Goal: Task Accomplishment & Management: Complete application form

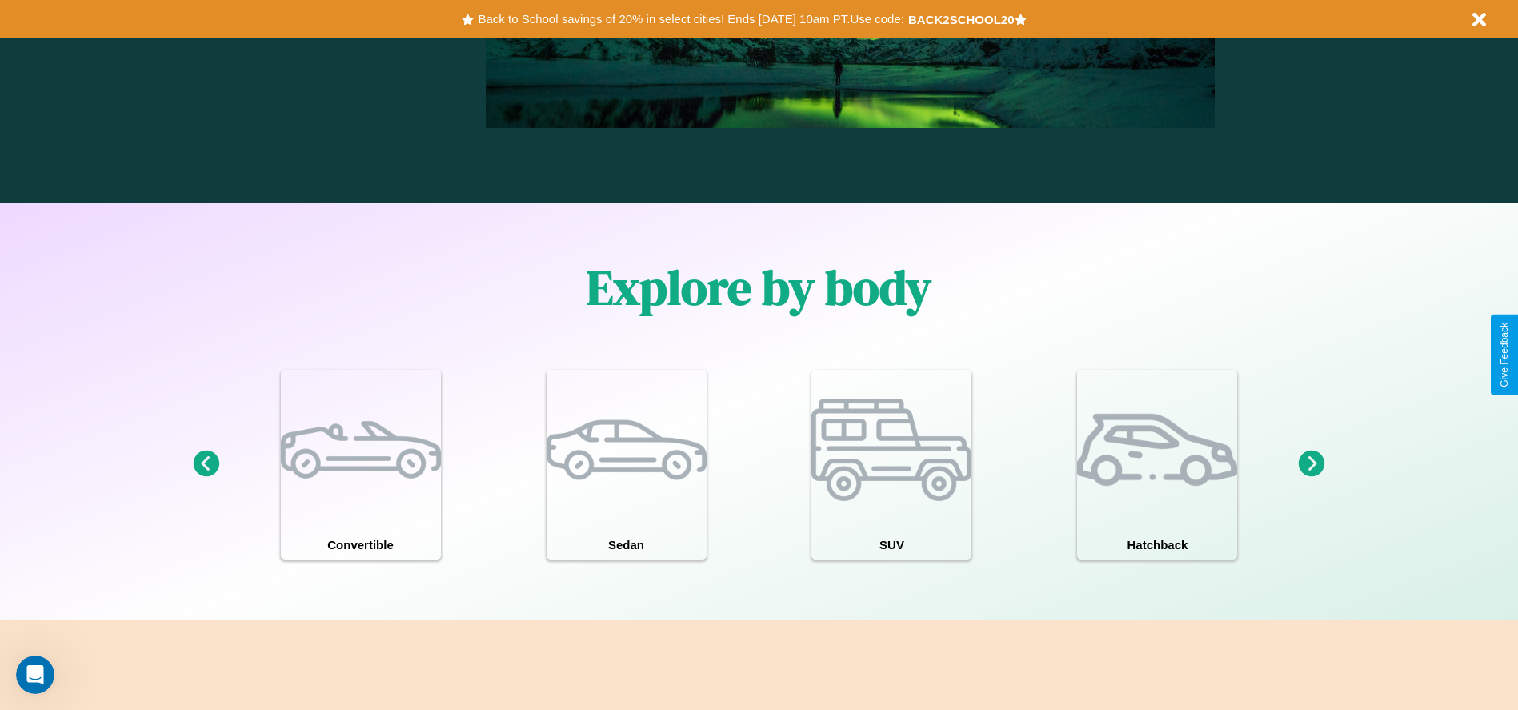
scroll to position [1744, 0]
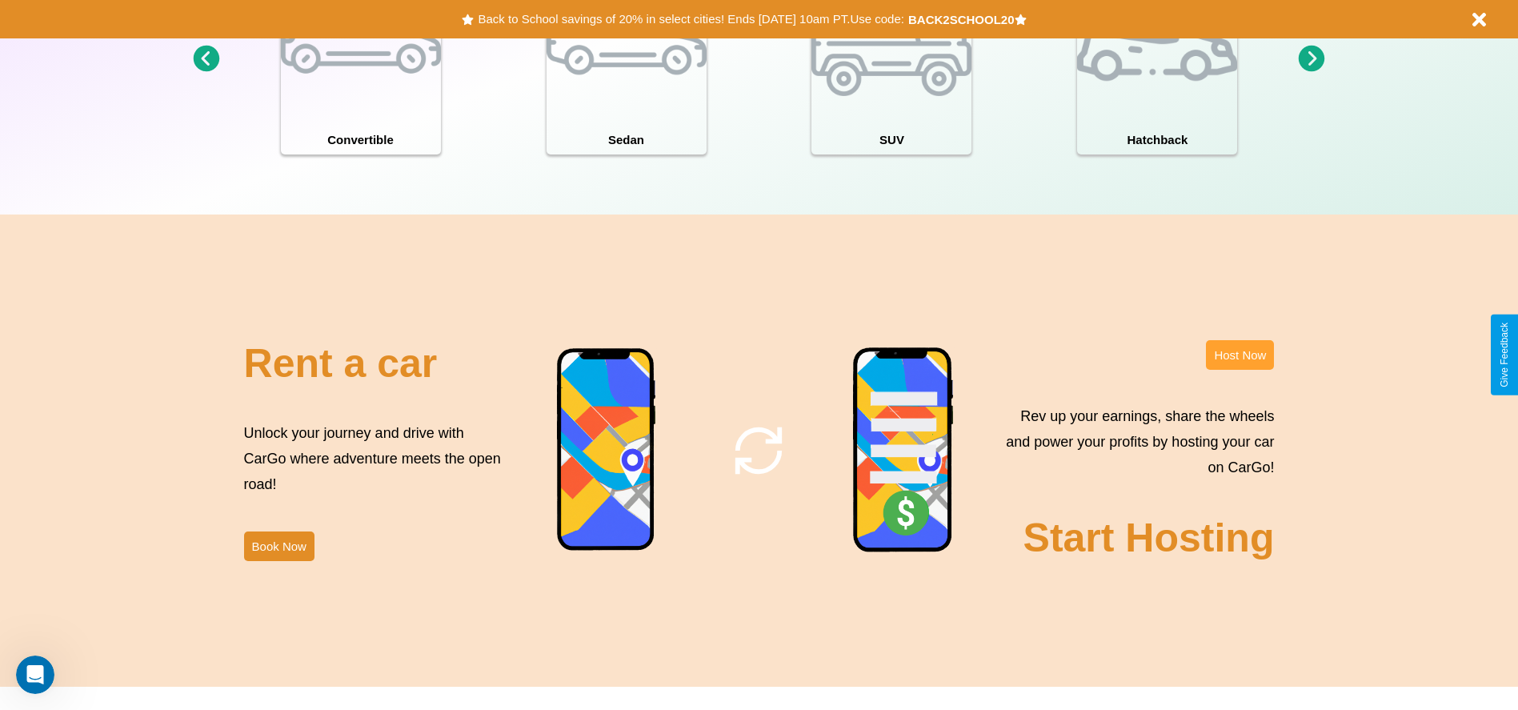
click at [1239, 354] on button "Host Now" at bounding box center [1240, 355] width 68 height 30
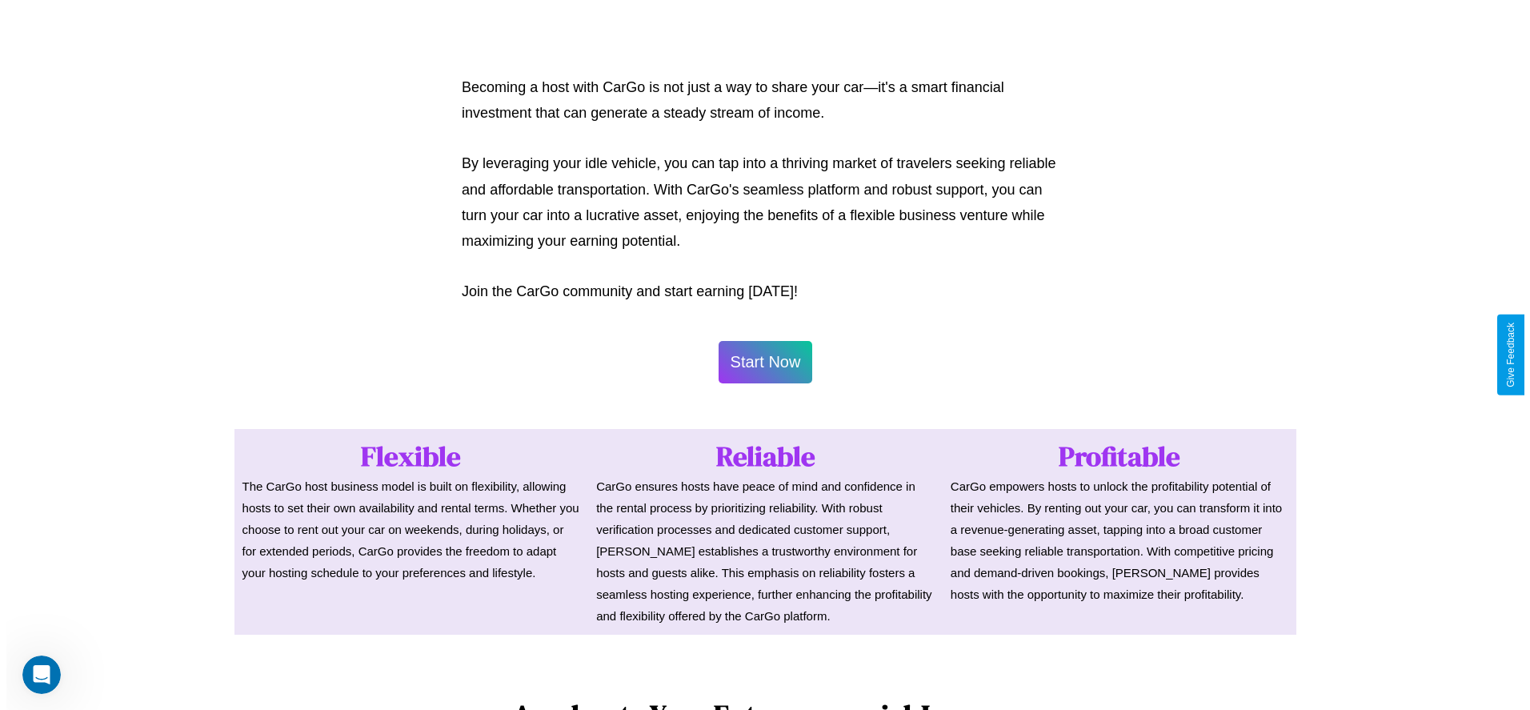
scroll to position [778, 0]
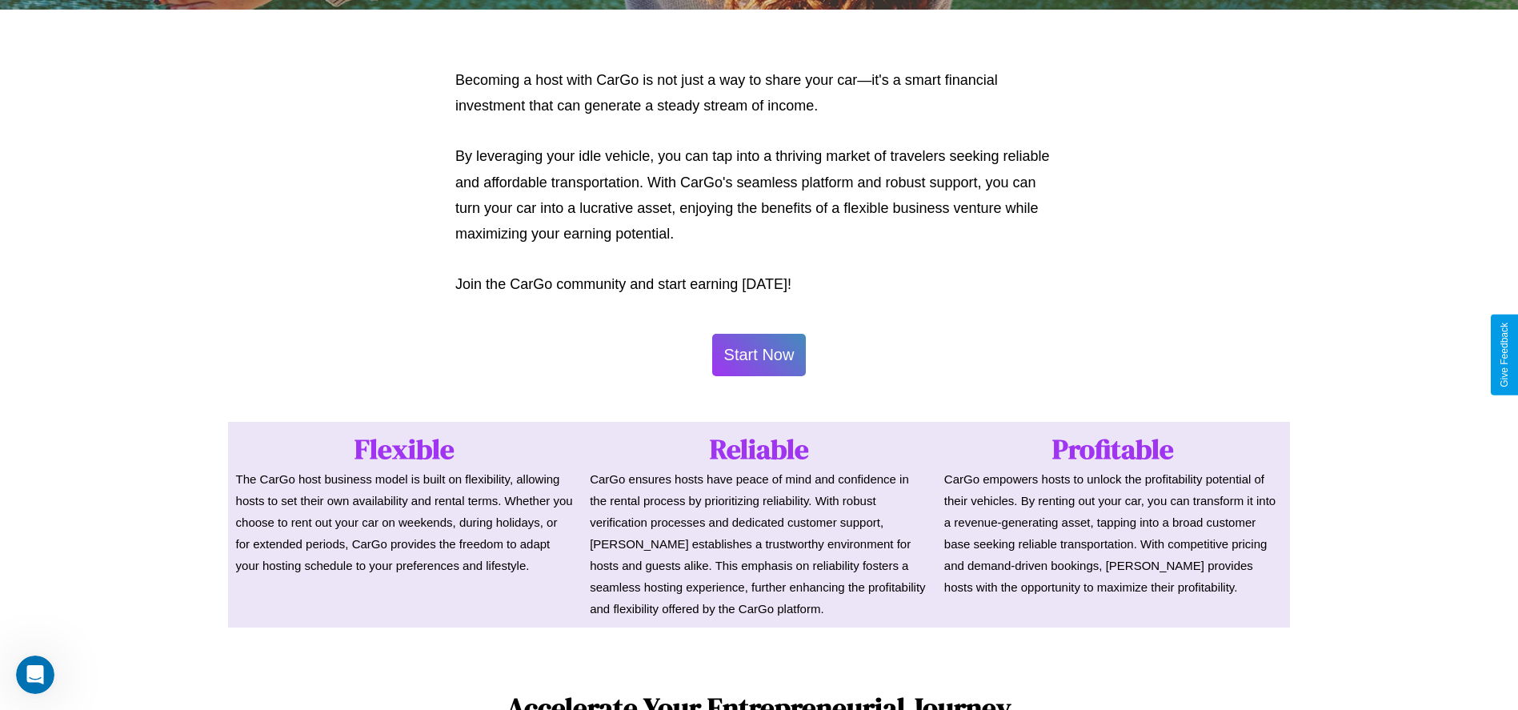
click at [759, 354] on button "Start Now" at bounding box center [759, 355] width 94 height 42
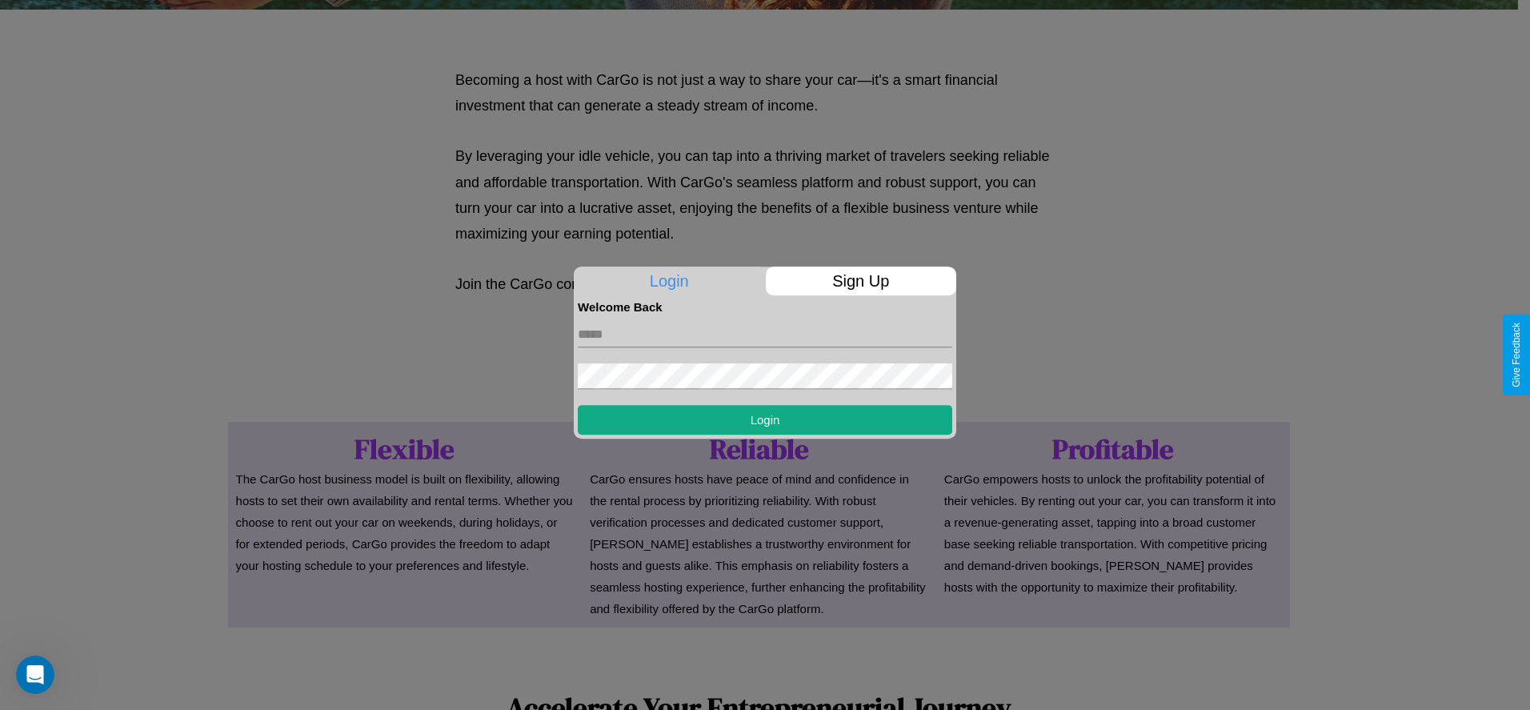
click at [860, 281] on p "Sign Up" at bounding box center [861, 280] width 191 height 29
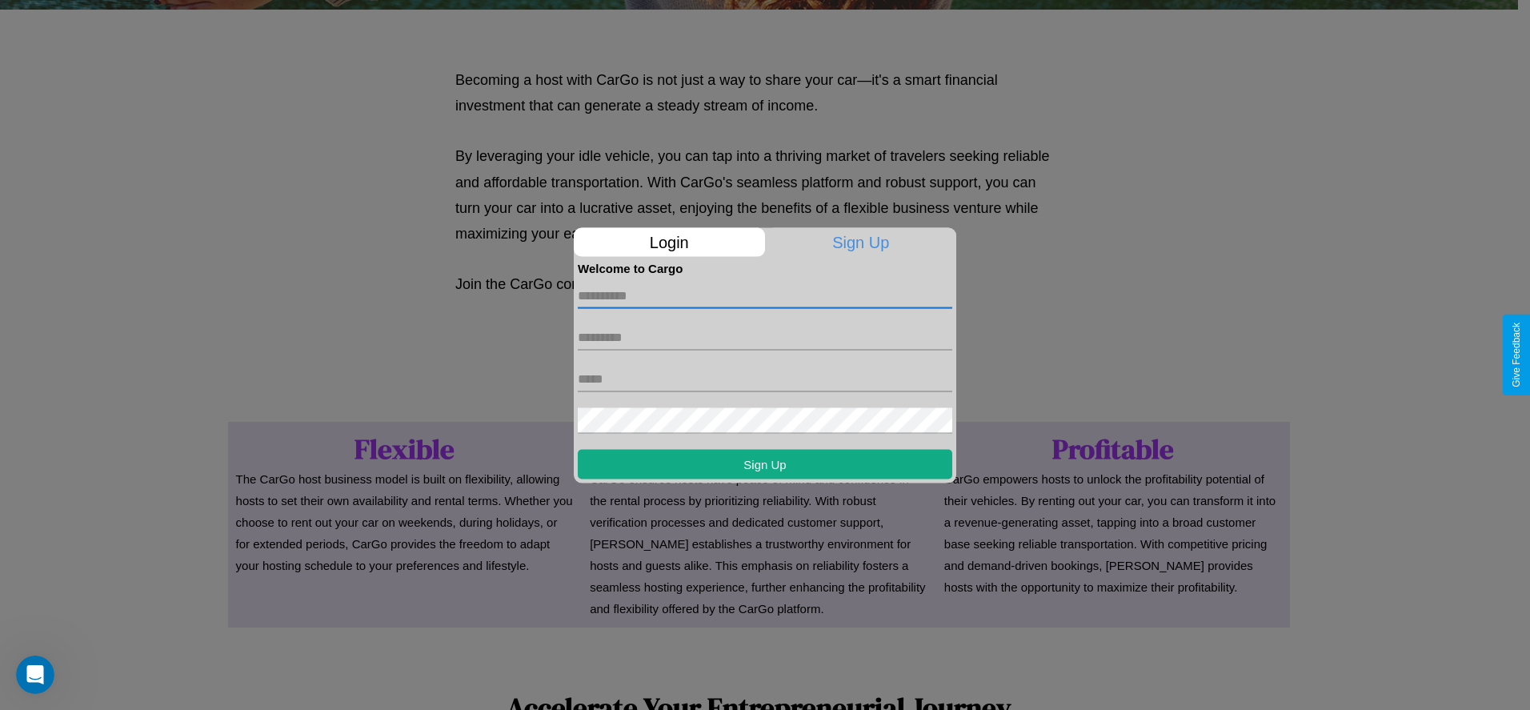
click at [765, 295] on input "text" at bounding box center [765, 295] width 374 height 26
type input "****"
click at [765, 337] on input "text" at bounding box center [765, 337] width 374 height 26
type input "*******"
click at [765, 378] on input "text" at bounding box center [765, 379] width 374 height 26
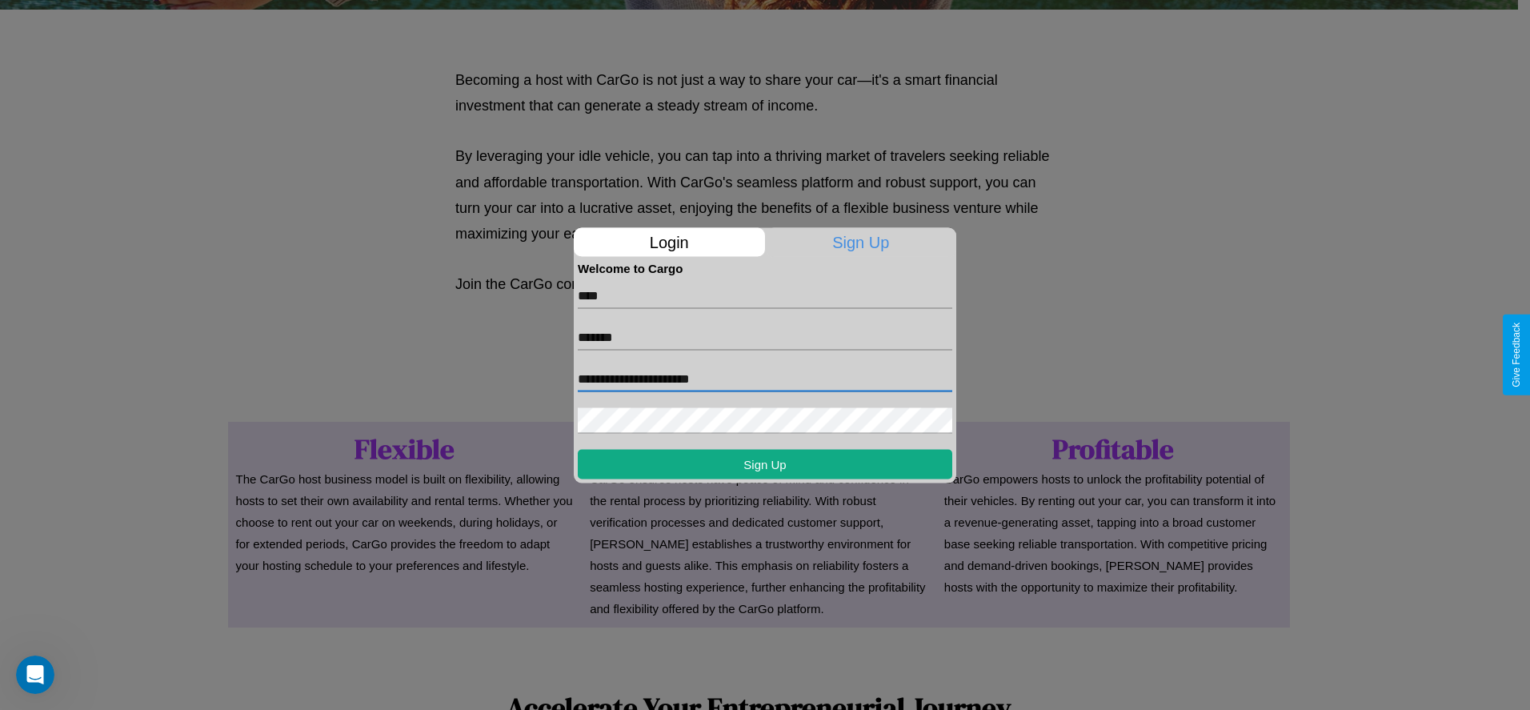
type input "**********"
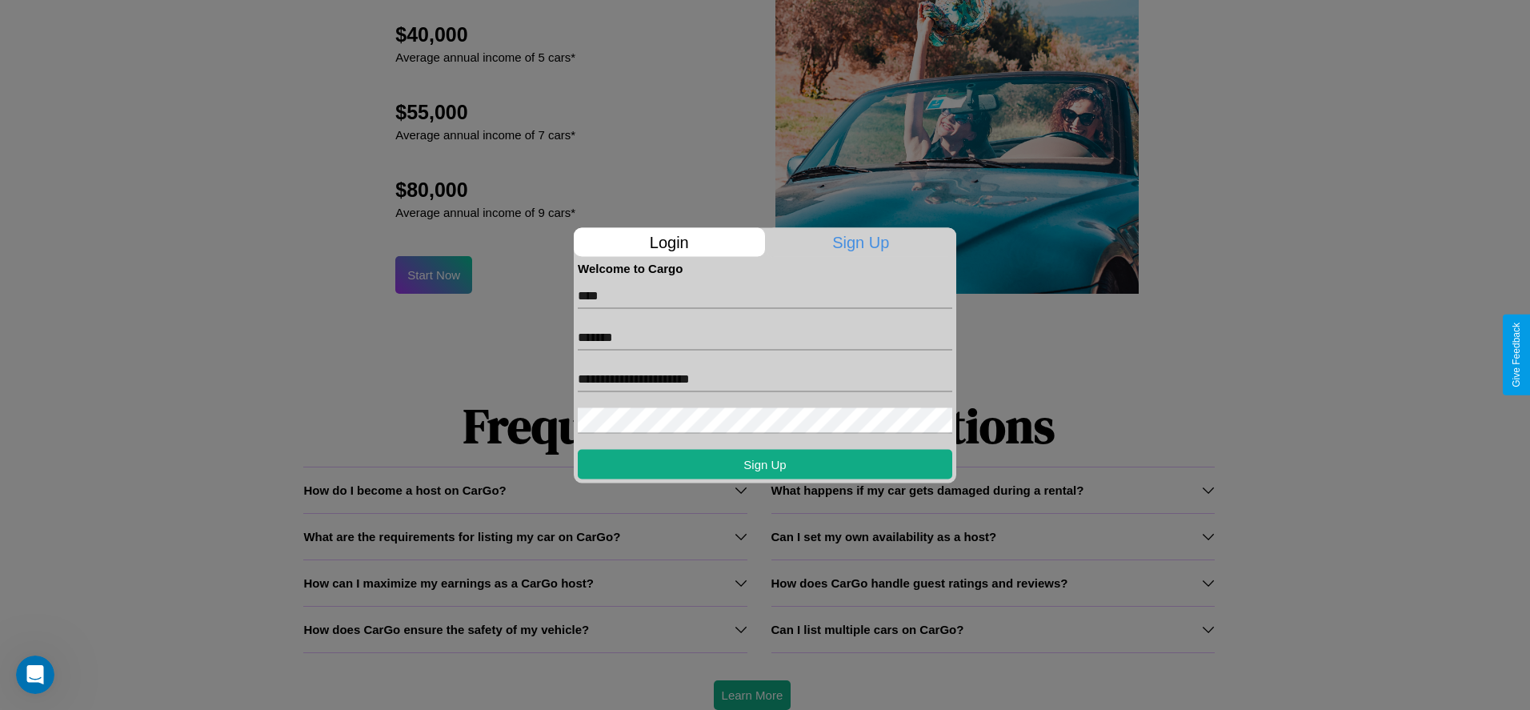
click at [751, 695] on div at bounding box center [765, 355] width 1530 height 710
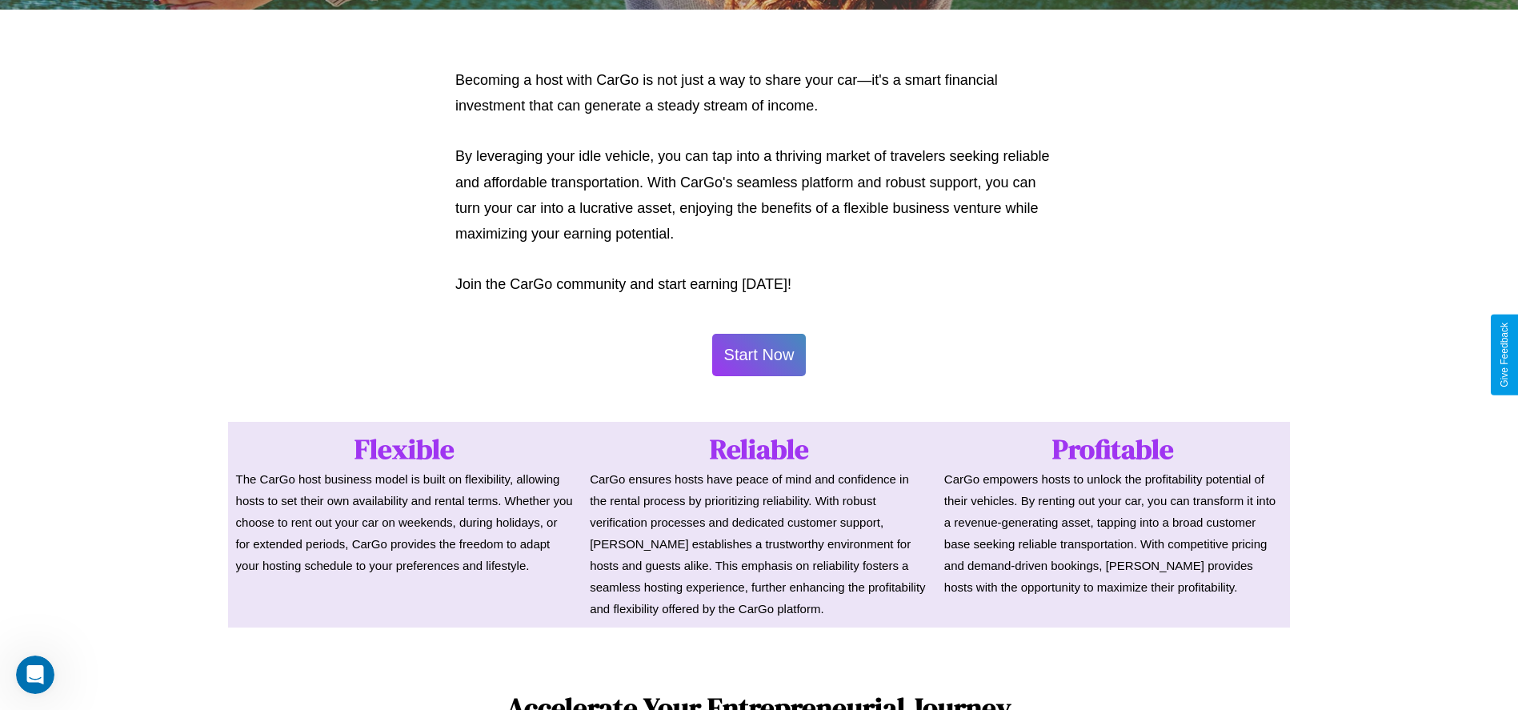
click at [759, 354] on button "Start Now" at bounding box center [759, 355] width 94 height 42
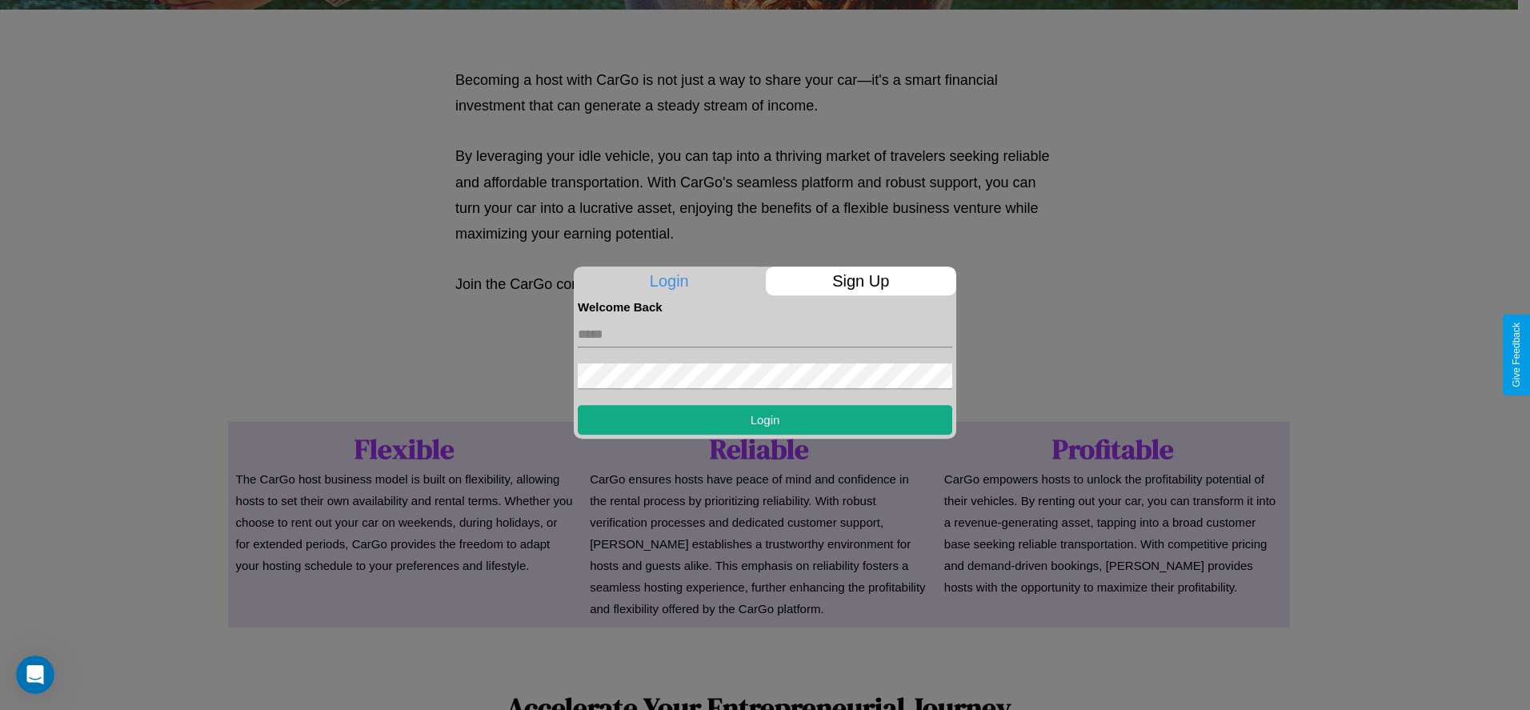
scroll to position [0, 0]
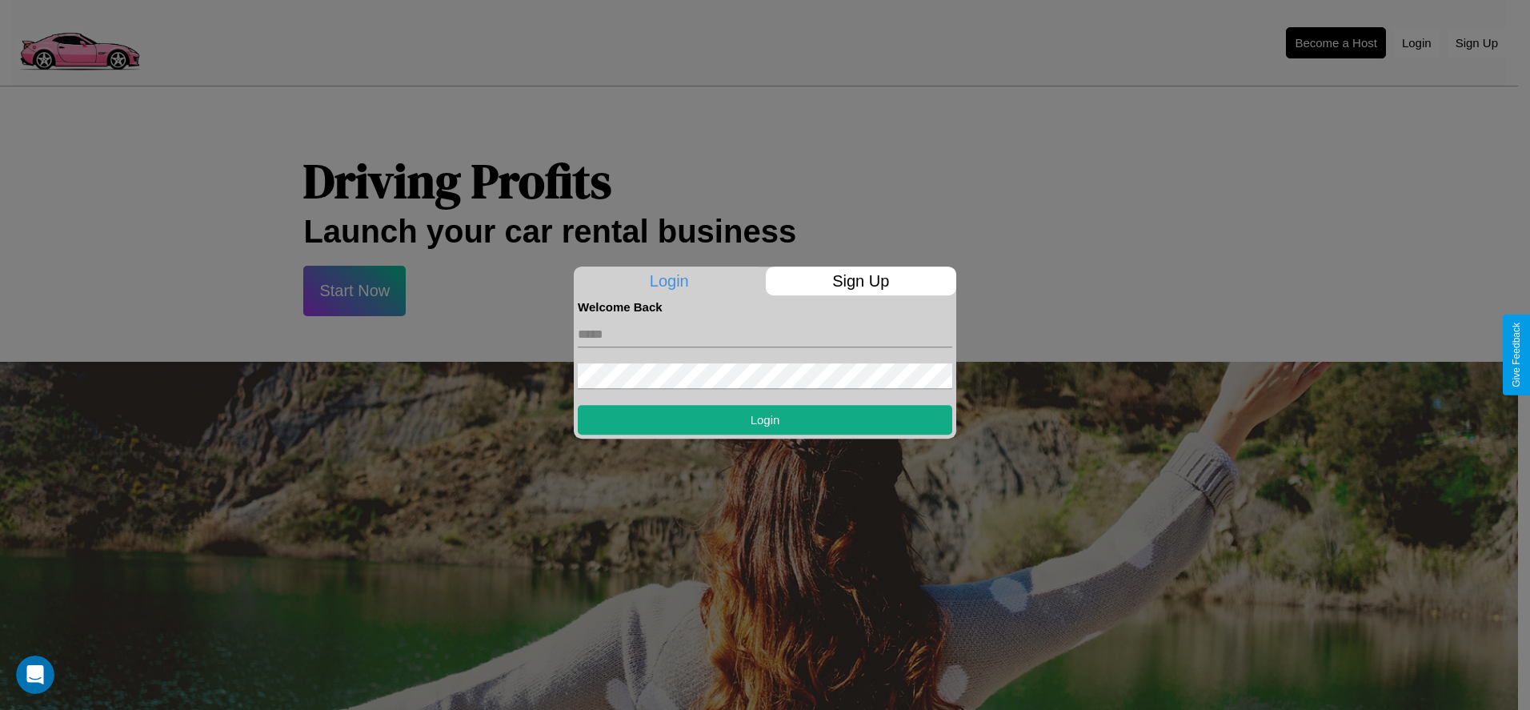
click at [1336, 42] on div at bounding box center [765, 355] width 1530 height 710
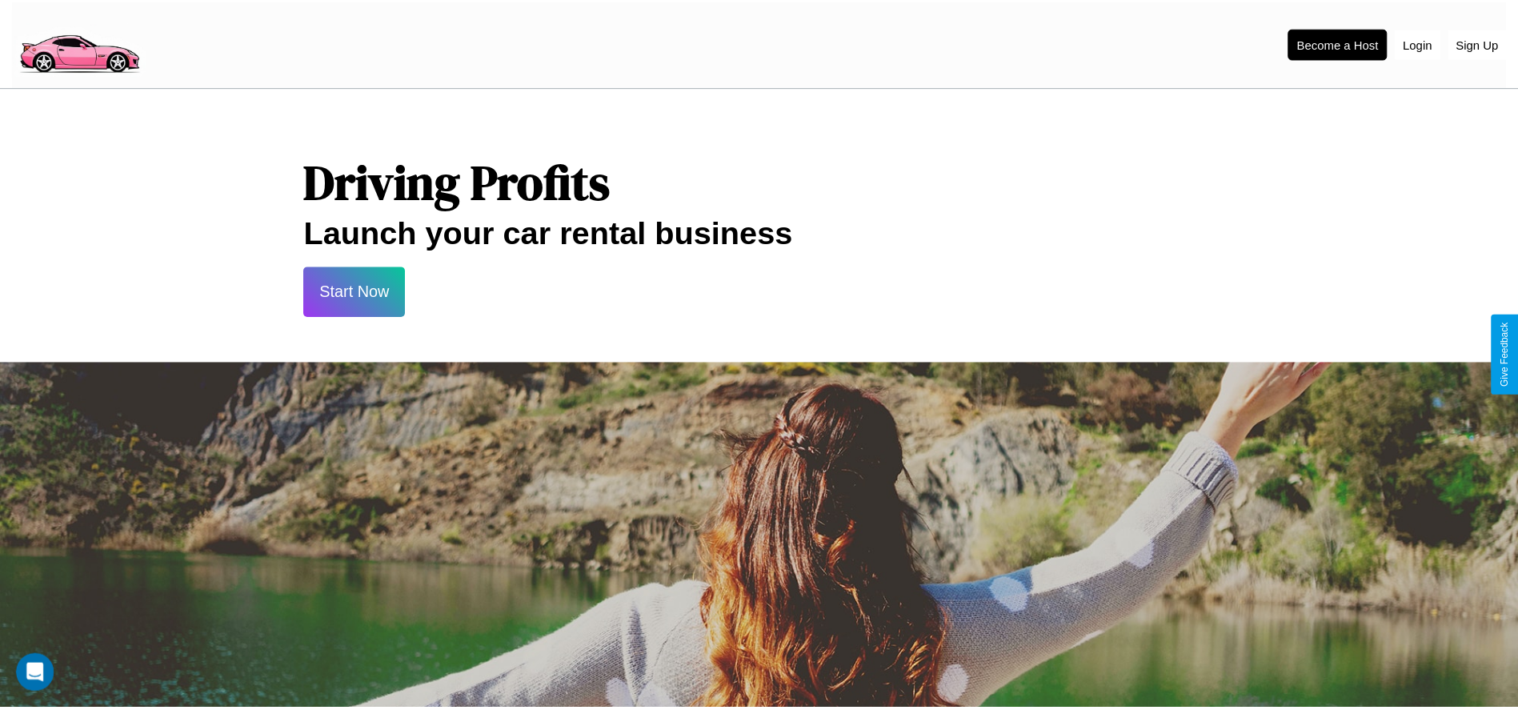
scroll to position [778, 0]
